Goal: Information Seeking & Learning: Check status

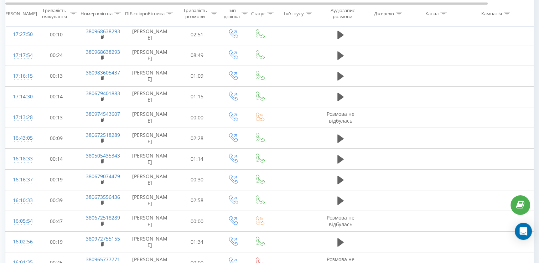
scroll to position [184, 0]
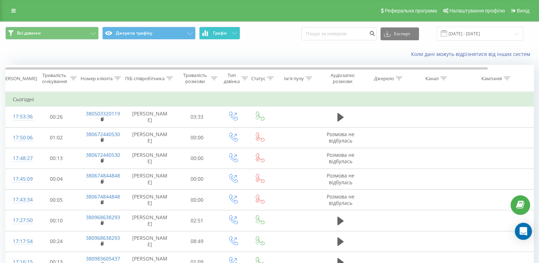
click at [222, 32] on span "Графік" at bounding box center [220, 33] width 14 height 5
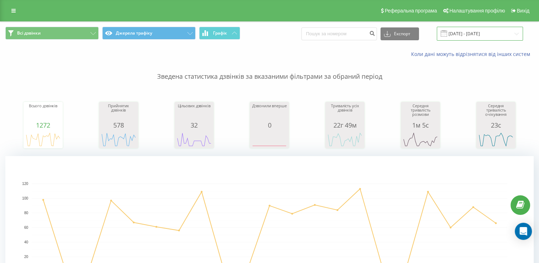
click at [471, 35] on input "01.08.2025 - 21.08.2025" at bounding box center [480, 34] width 86 height 14
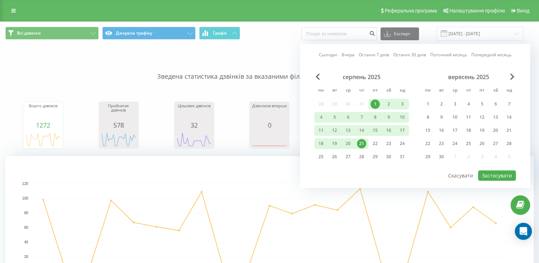
click at [361, 141] on div "21" at bounding box center [361, 143] width 9 height 9
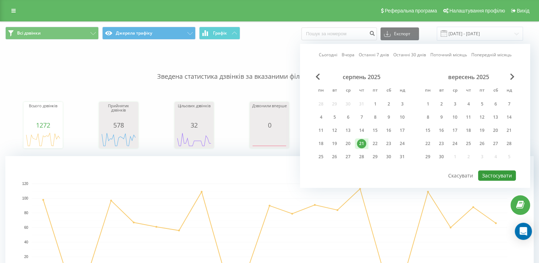
click at [493, 175] on button "Застосувати" at bounding box center [497, 175] width 38 height 10
type input "[DATE] - [DATE]"
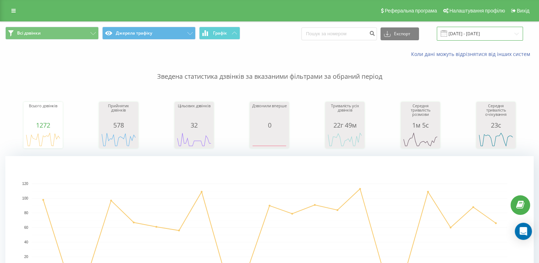
click at [497, 34] on input "[DATE] - [DATE]" at bounding box center [480, 34] width 86 height 14
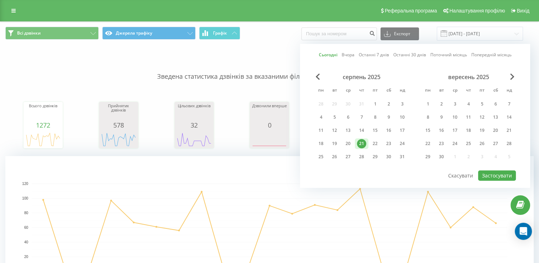
click at [361, 145] on div "21" at bounding box center [361, 143] width 9 height 9
click at [502, 179] on button "Застосувати" at bounding box center [497, 175] width 38 height 10
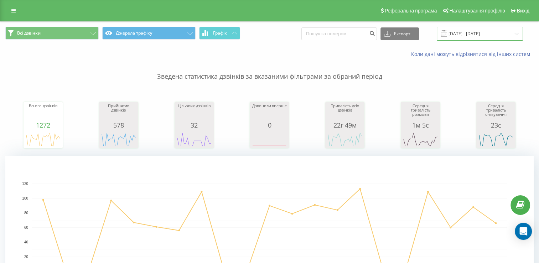
click at [459, 32] on input "21.08.2025 - 21.08.2025" at bounding box center [480, 34] width 86 height 14
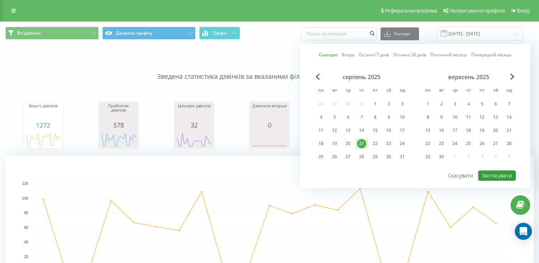
click at [489, 173] on button "Застосувати" at bounding box center [497, 175] width 38 height 10
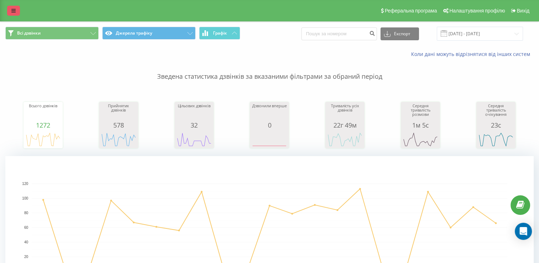
click at [12, 7] on link at bounding box center [13, 11] width 13 height 10
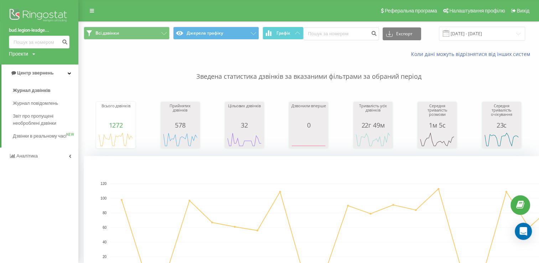
click at [37, 15] on img at bounding box center [39, 16] width 61 height 18
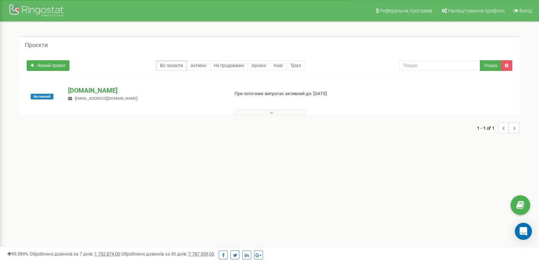
click at [100, 90] on p "[DOMAIN_NAME]" at bounding box center [145, 90] width 155 height 9
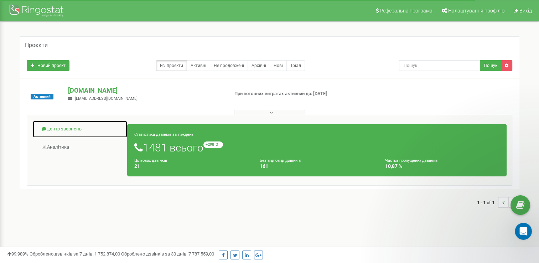
click at [59, 130] on link "Центр звернень" at bounding box center [79, 128] width 95 height 17
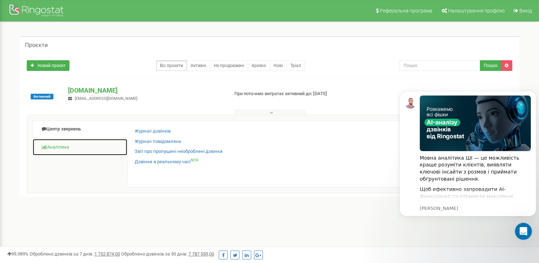
click at [53, 144] on link "Аналiтика" at bounding box center [79, 147] width 95 height 17
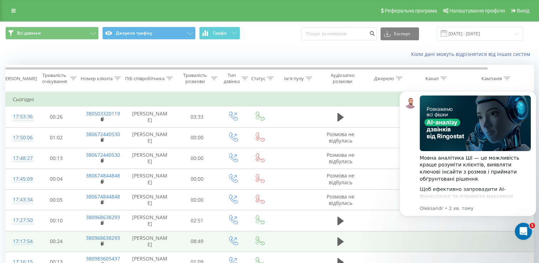
click at [302, 240] on td at bounding box center [296, 241] width 46 height 21
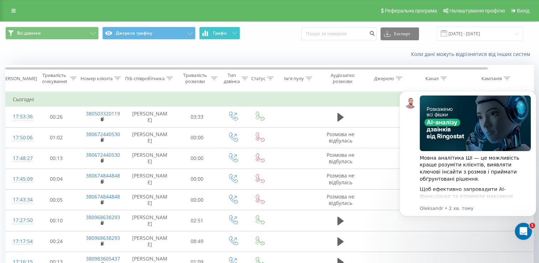
click at [226, 31] on span "Графік" at bounding box center [220, 33] width 14 height 5
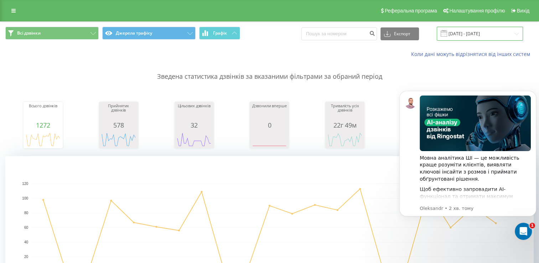
click at [472, 31] on input "01.08.2025 - 21.08.2025" at bounding box center [480, 34] width 86 height 14
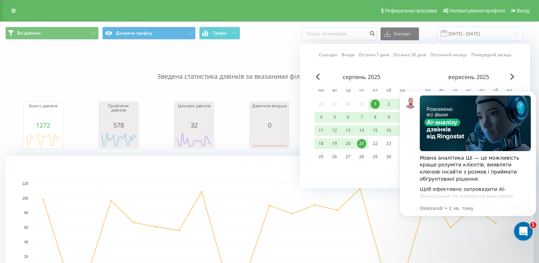
click at [515, 227] on div "Відкрити програму для спілкування Intercom" at bounding box center [523, 231] width 24 height 24
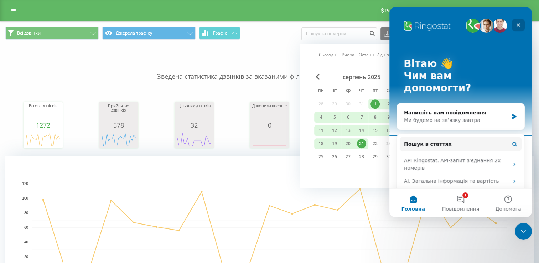
click at [519, 20] on div "Закрити" at bounding box center [518, 25] width 13 height 13
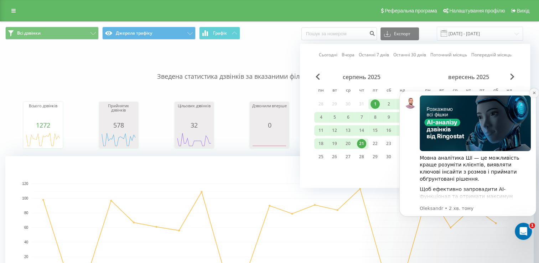
click at [535, 93] on icon "Dismiss notification" at bounding box center [535, 93] width 4 height 4
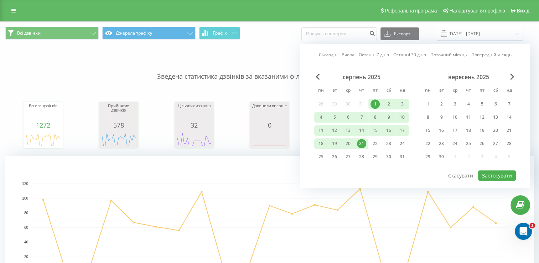
click at [361, 144] on div "21" at bounding box center [361, 143] width 9 height 9
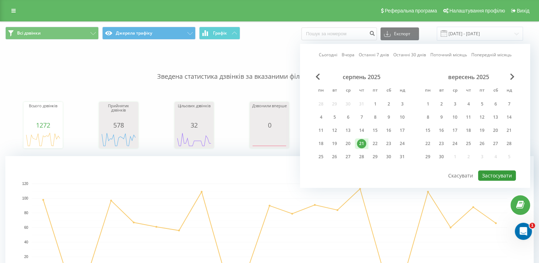
click at [493, 175] on button "Застосувати" at bounding box center [497, 175] width 38 height 10
type input "21.08.2025 - 21.08.2025"
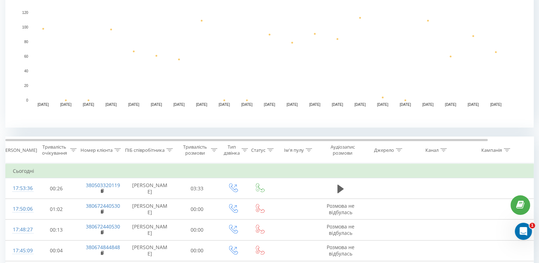
scroll to position [172, 0]
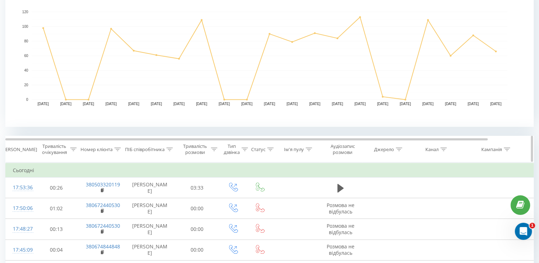
click at [168, 148] on icon at bounding box center [169, 150] width 6 height 4
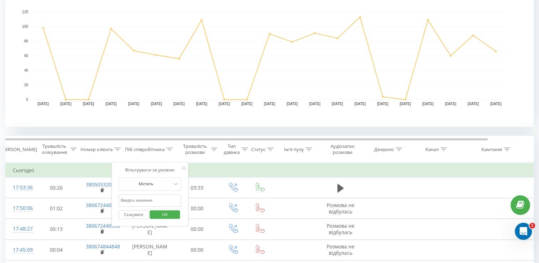
click at [137, 203] on input "text" at bounding box center [150, 200] width 63 height 12
type input "к"
click at [159, 212] on span "OK" at bounding box center [165, 214] width 20 height 11
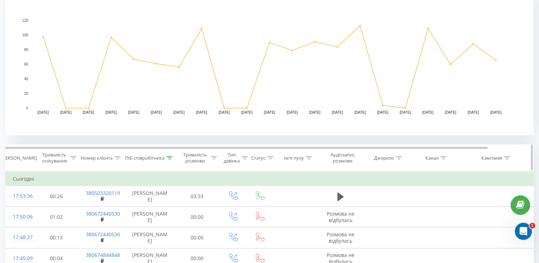
scroll to position [164, 0]
click at [167, 157] on icon at bounding box center [169, 158] width 6 height 4
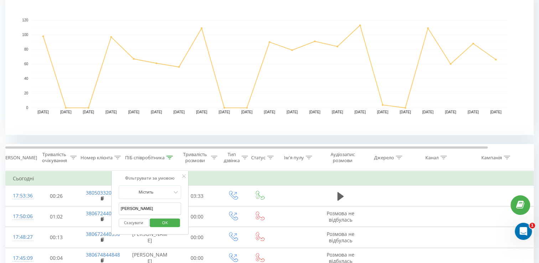
click at [134, 207] on input "петро" at bounding box center [150, 208] width 63 height 12
type input "п"
type input "[PERSON_NAME]"
click at [155, 223] on span "OK" at bounding box center [165, 222] width 20 height 11
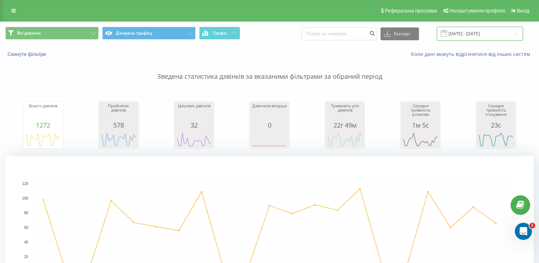
click at [462, 34] on input "21.08.2025 - 21.08.2025" at bounding box center [480, 34] width 86 height 14
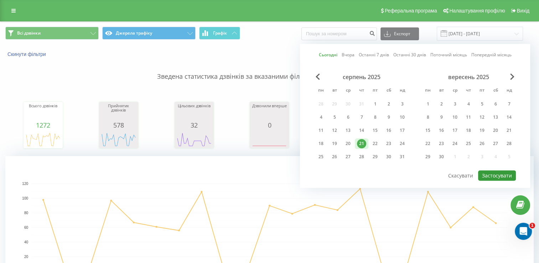
click at [489, 173] on button "Застосувати" at bounding box center [497, 175] width 38 height 10
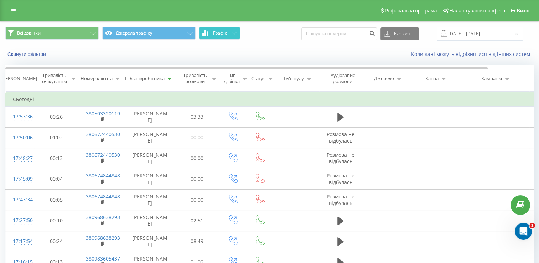
click at [230, 31] on button "Графік" at bounding box center [219, 33] width 41 height 13
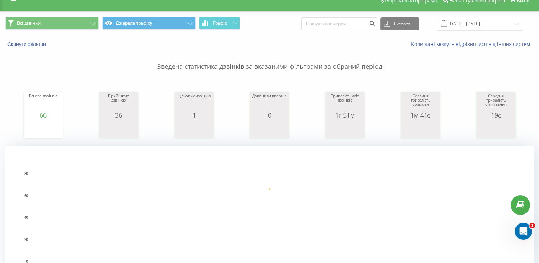
scroll to position [9, 0]
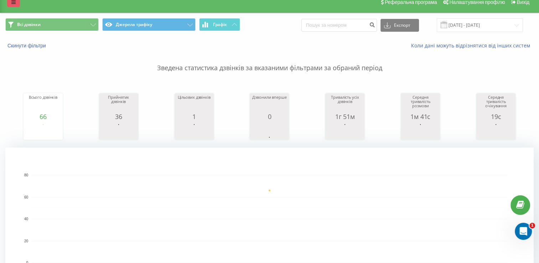
click at [11, 5] on link at bounding box center [13, 2] width 13 height 10
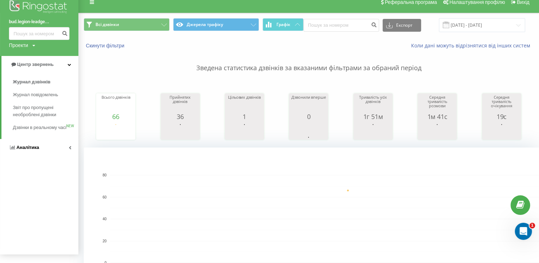
click at [26, 150] on span "Аналiтика" at bounding box center [27, 147] width 23 height 5
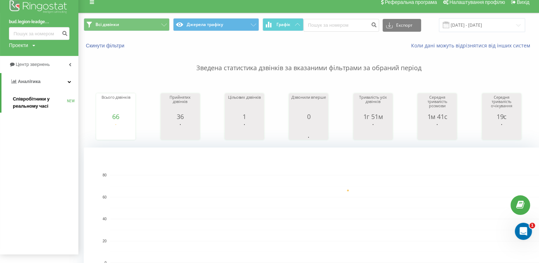
click at [41, 104] on span "Співробітники у реальному часі" at bounding box center [40, 103] width 54 height 14
